Goal: Use online tool/utility: Utilize a website feature to perform a specific function

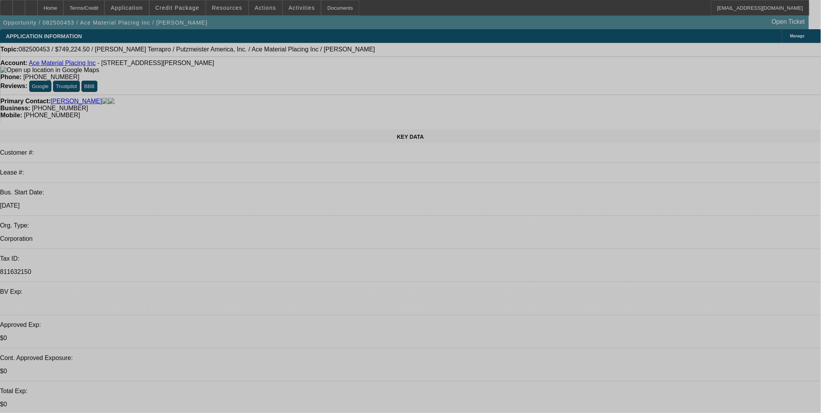
select select "0"
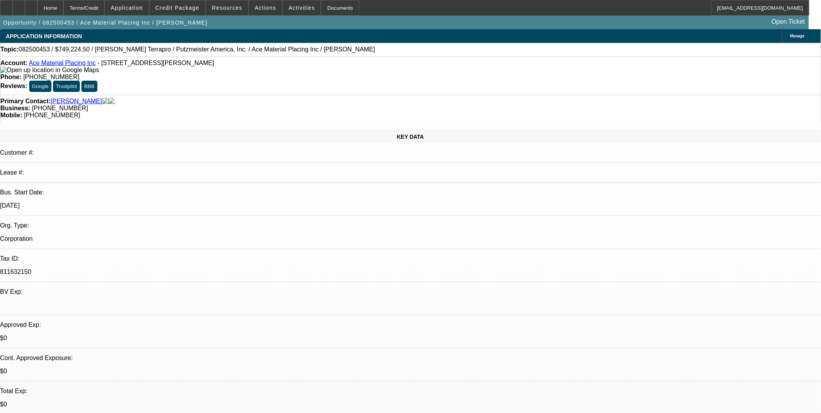
select select "0"
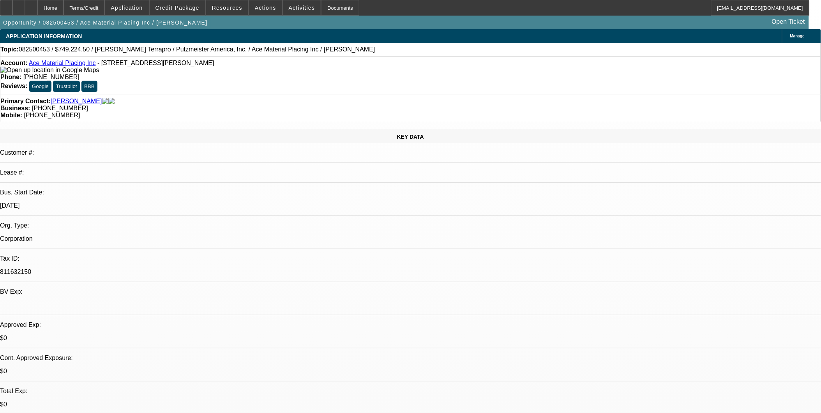
select select "0"
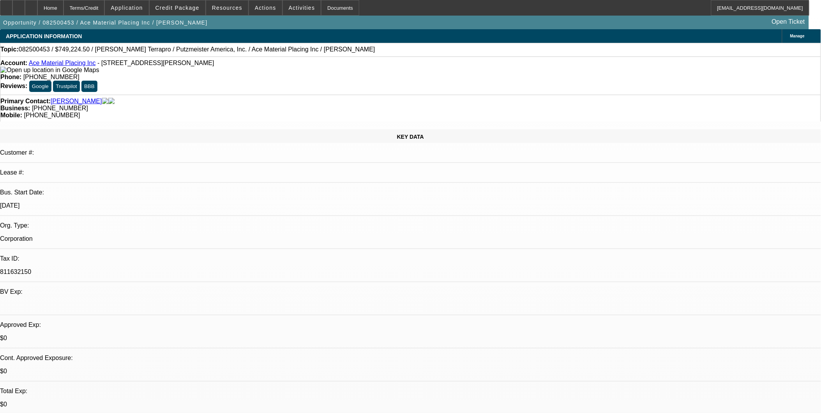
select select "0"
select select "1"
select select "6"
select select "1"
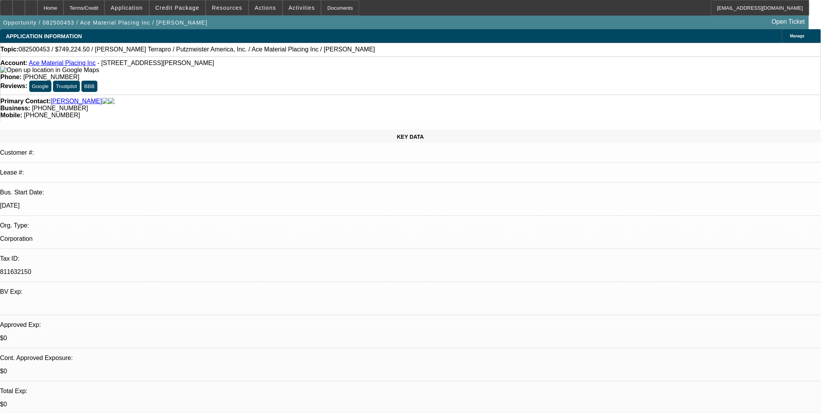
select select "1"
select select "6"
select select "1"
select select "6"
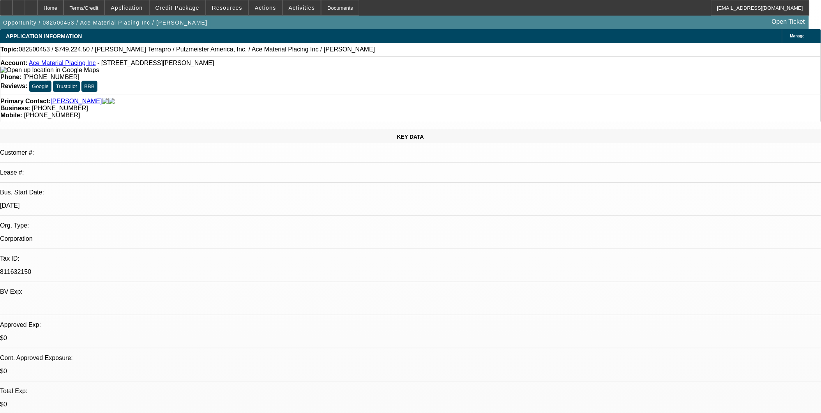
select select "1"
select select "6"
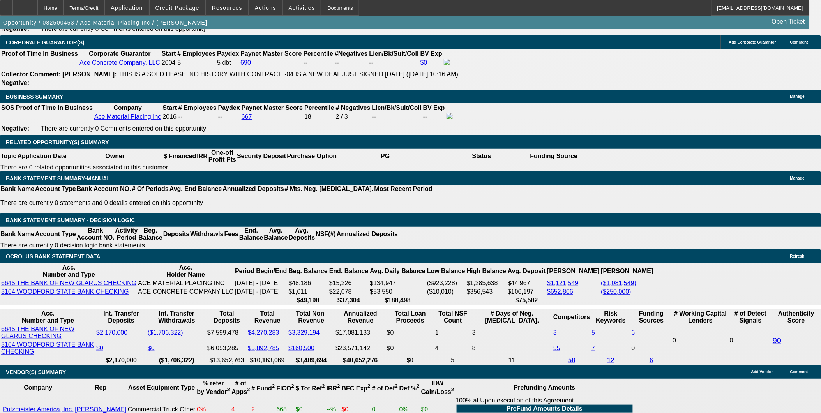
scroll to position [1212, 0]
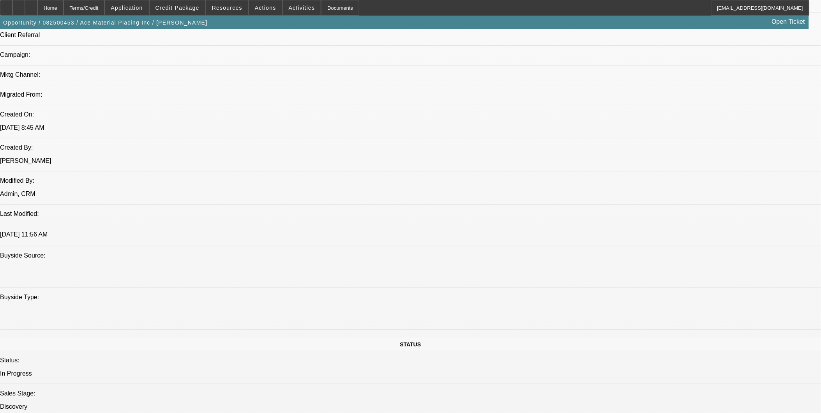
scroll to position [649, 0]
